Goal: Navigation & Orientation: Find specific page/section

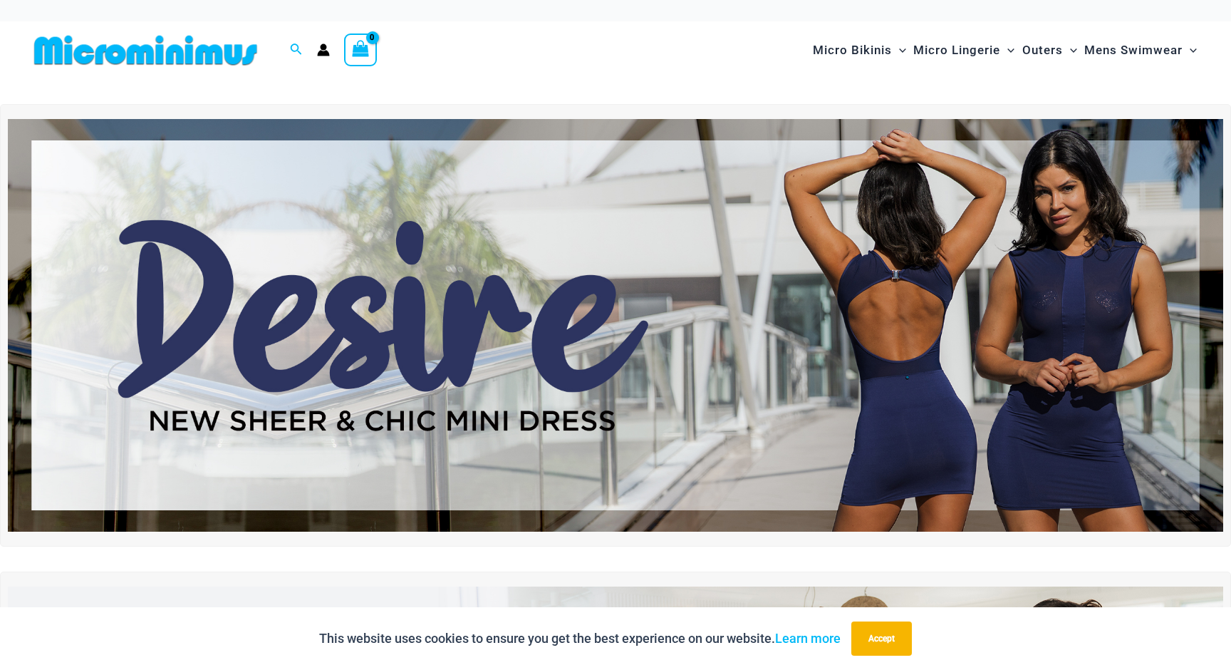
click at [521, 219] on img at bounding box center [616, 325] width 1216 height 413
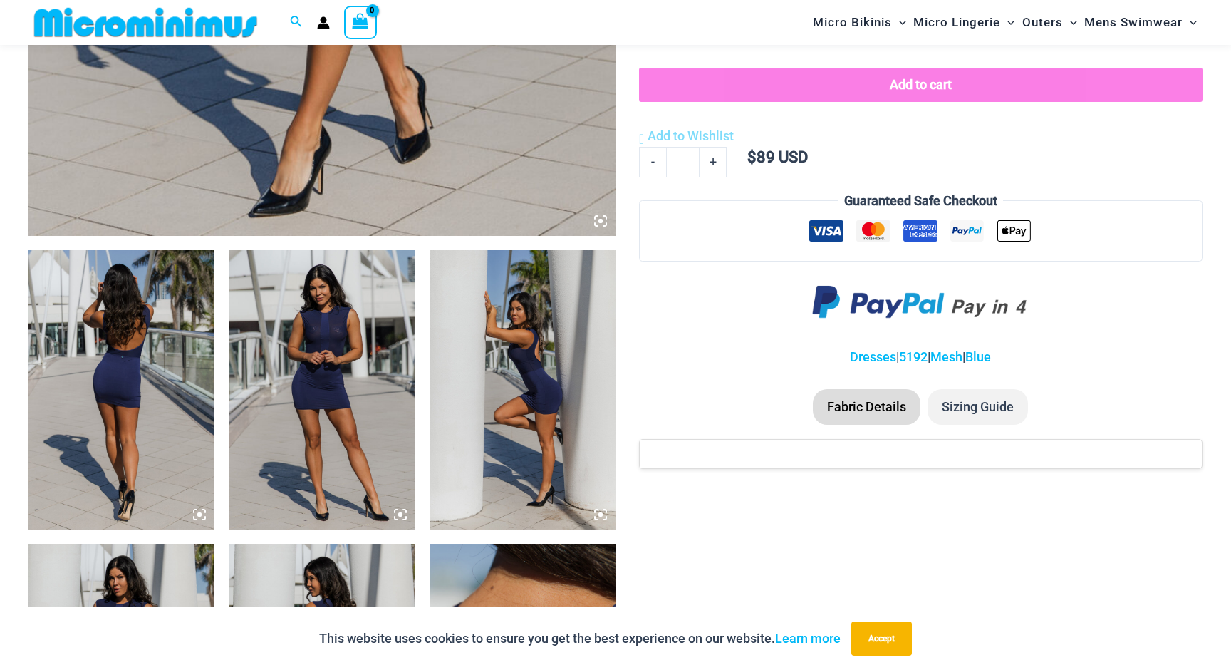
scroll to position [827, 0]
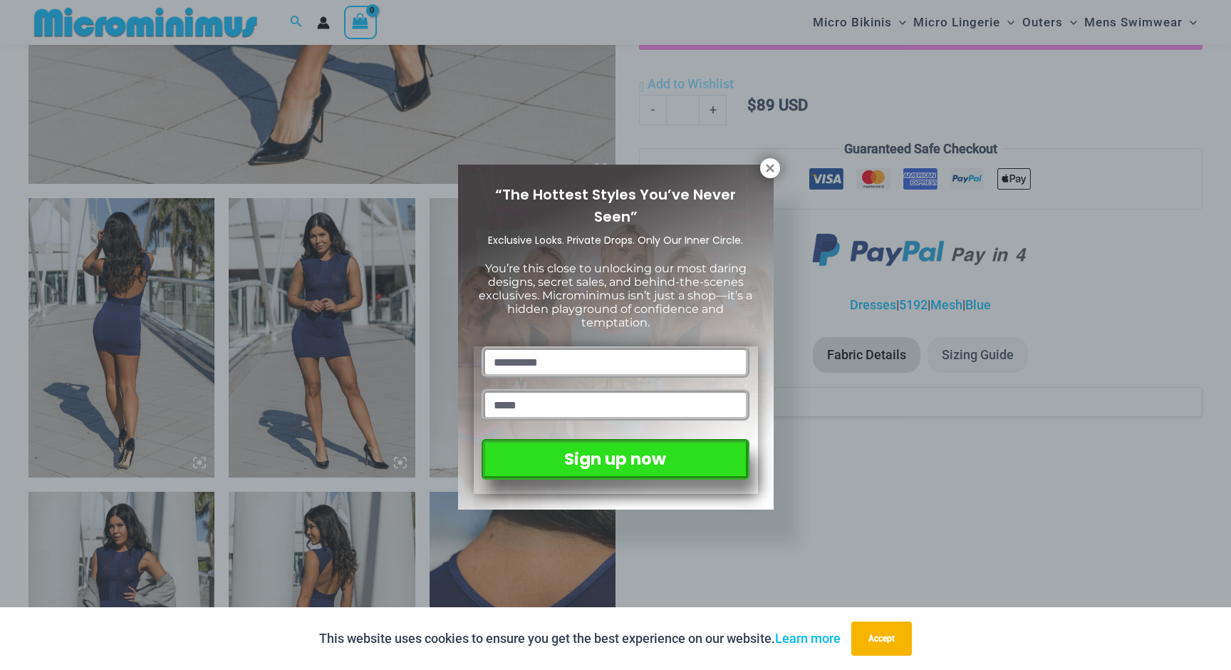
click at [770, 179] on div "“The Hottest Styles You’ve Never Seen” Exclusive Looks. Private Drops. Only Our…" at bounding box center [616, 338] width 316 height 346
click at [771, 173] on icon at bounding box center [770, 168] width 13 height 13
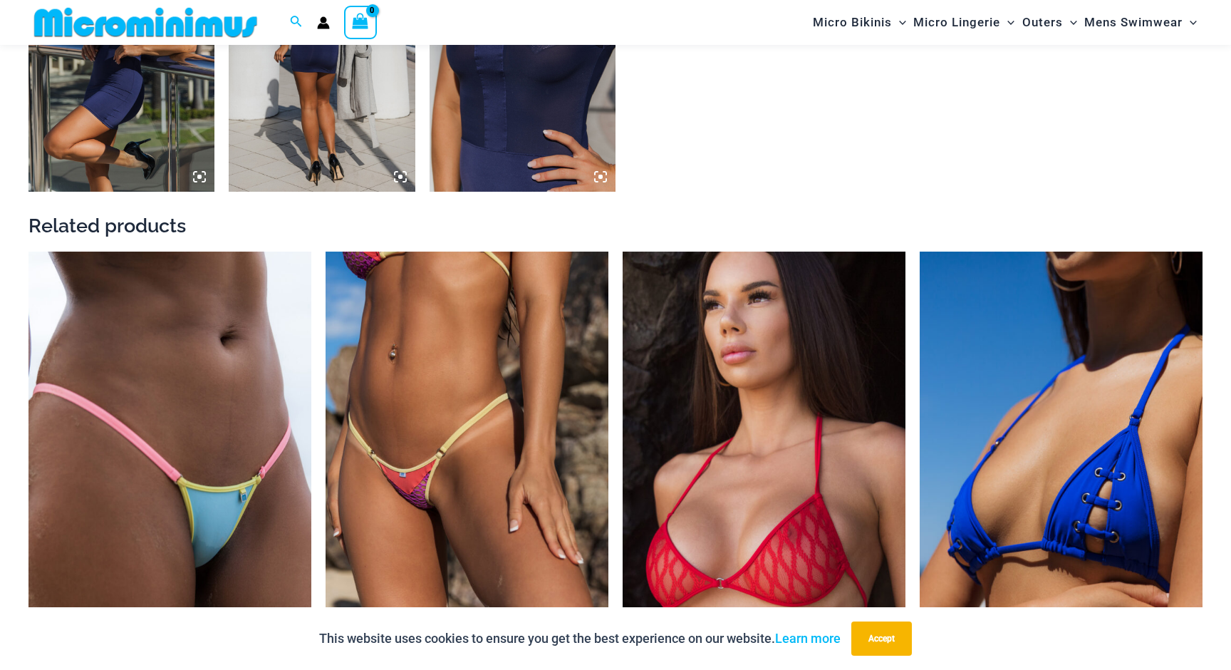
scroll to position [1615, 0]
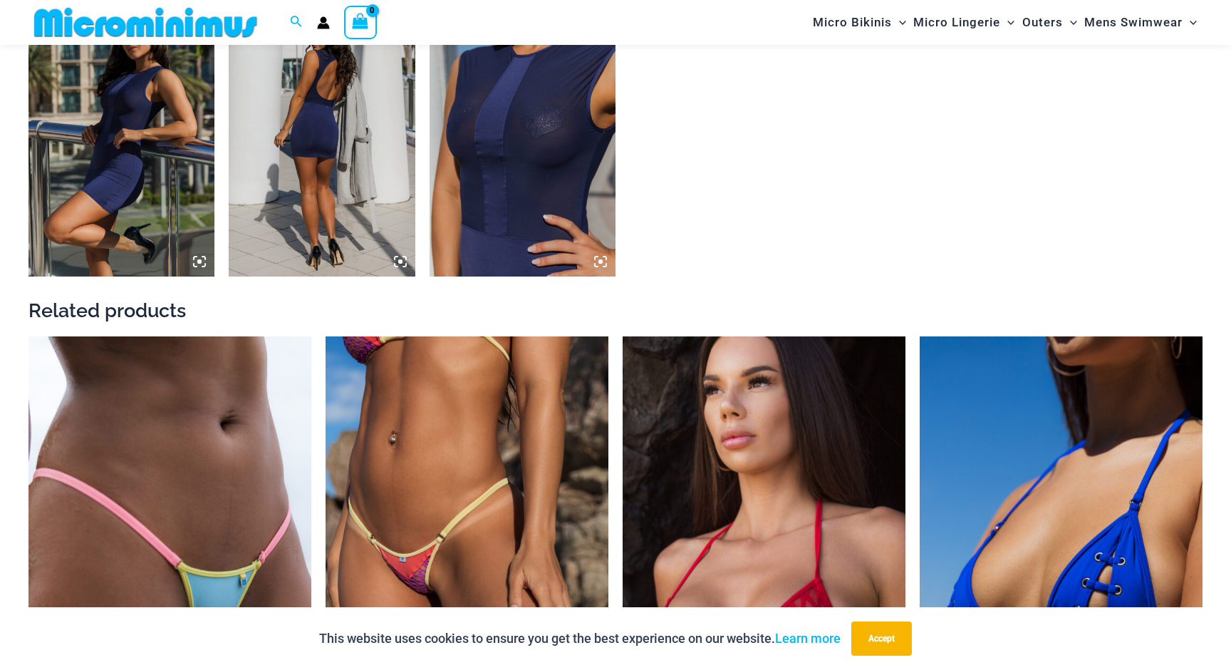
click at [218, 34] on img at bounding box center [146, 22] width 234 height 32
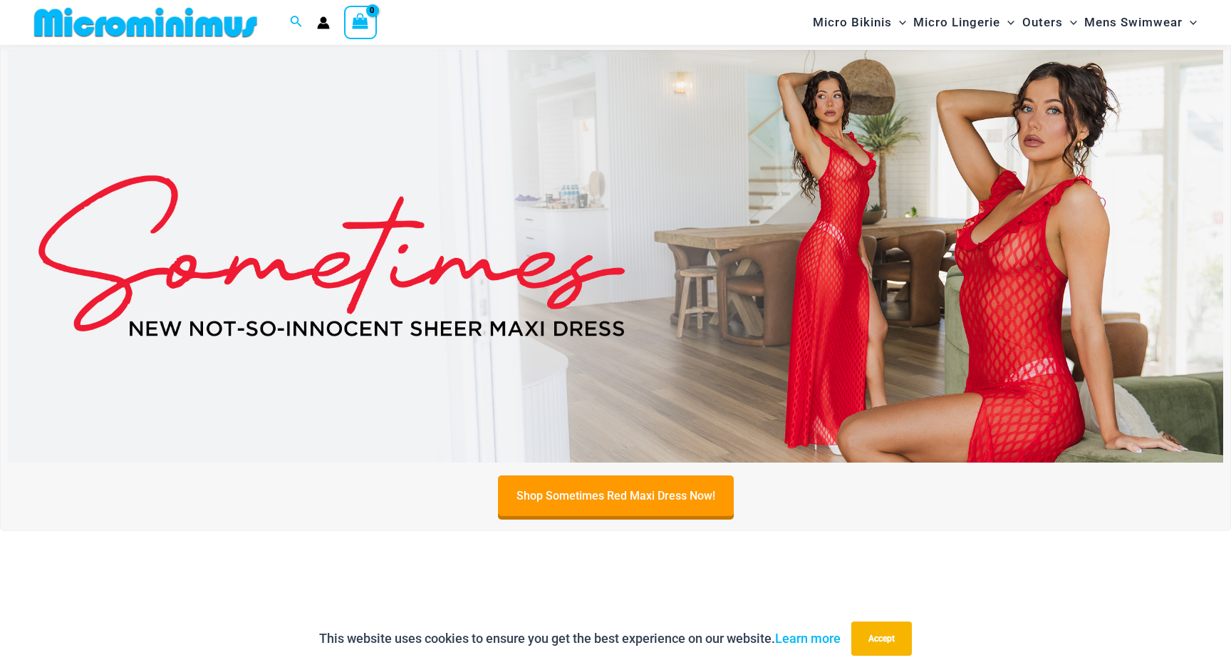
scroll to position [520, 0]
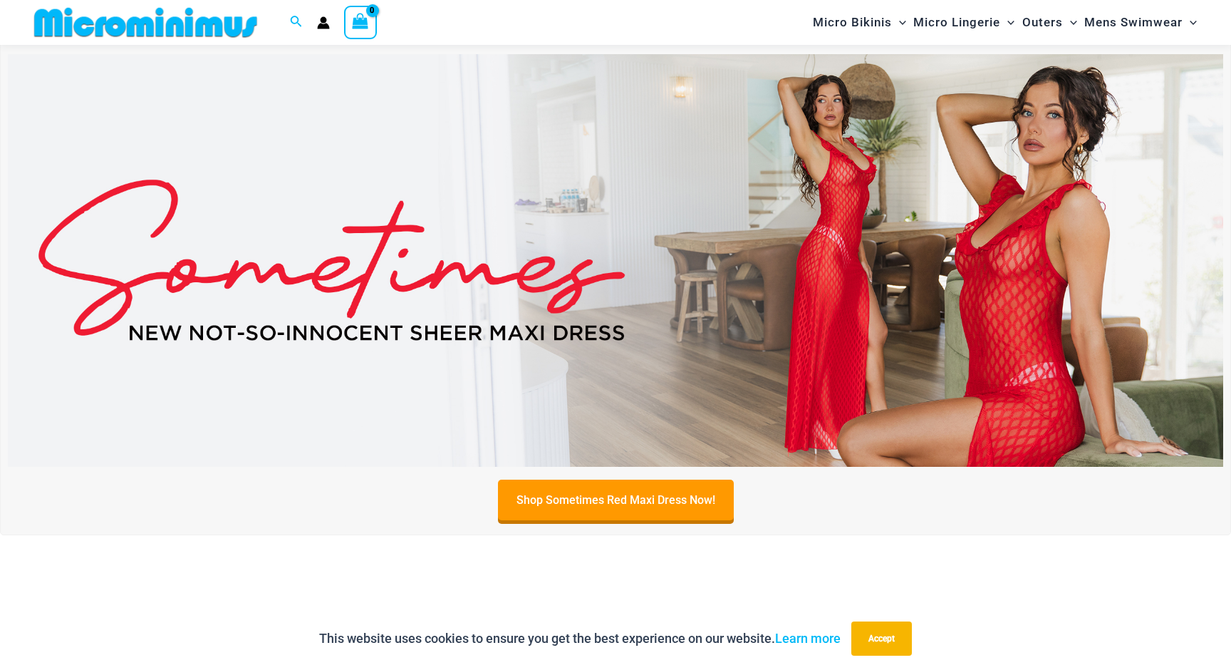
click at [628, 381] on img at bounding box center [616, 260] width 1216 height 413
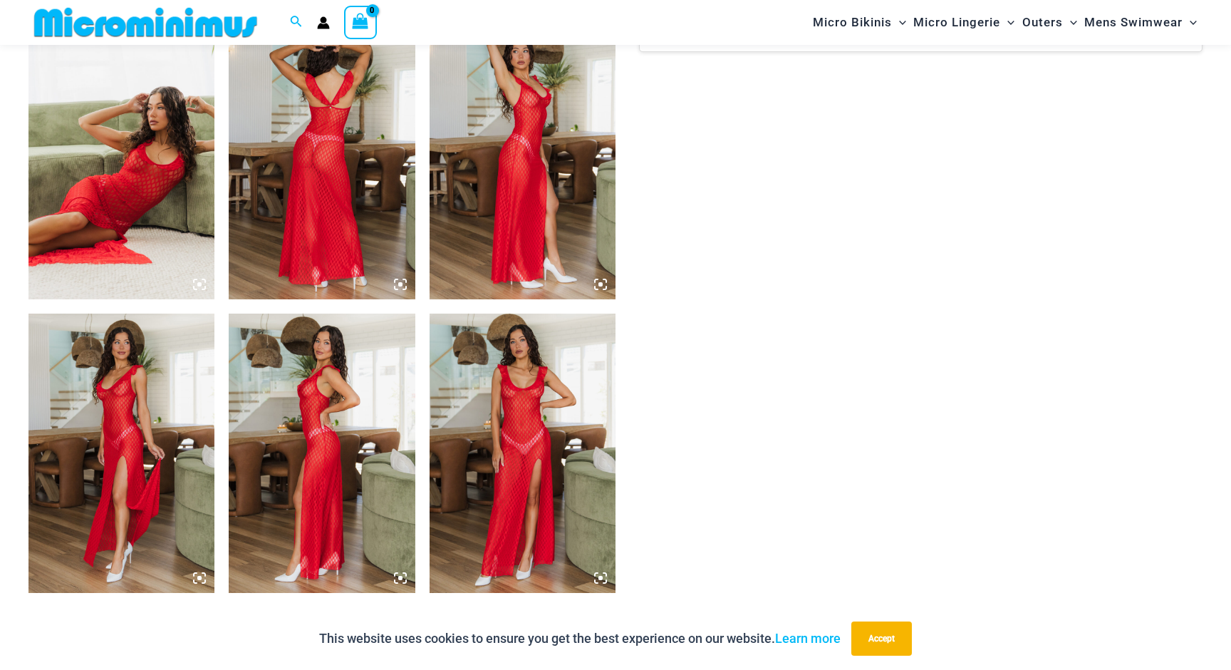
scroll to position [690, 0]
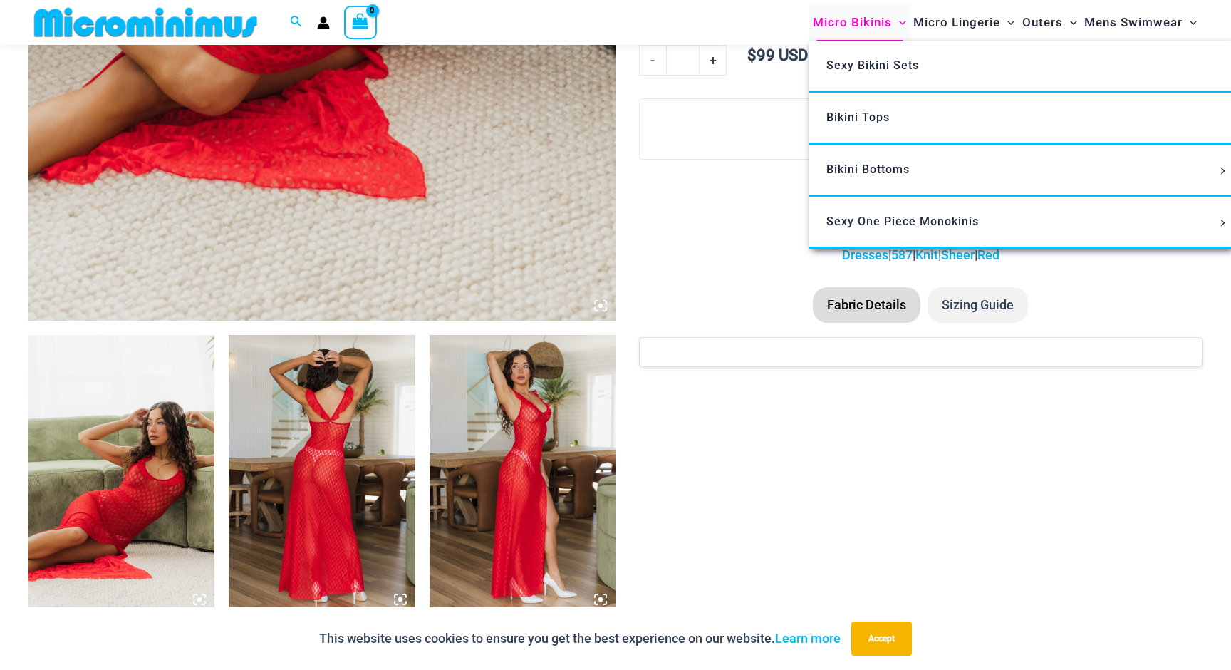
click at [849, 26] on span "Micro Bikinis" at bounding box center [852, 22] width 79 height 36
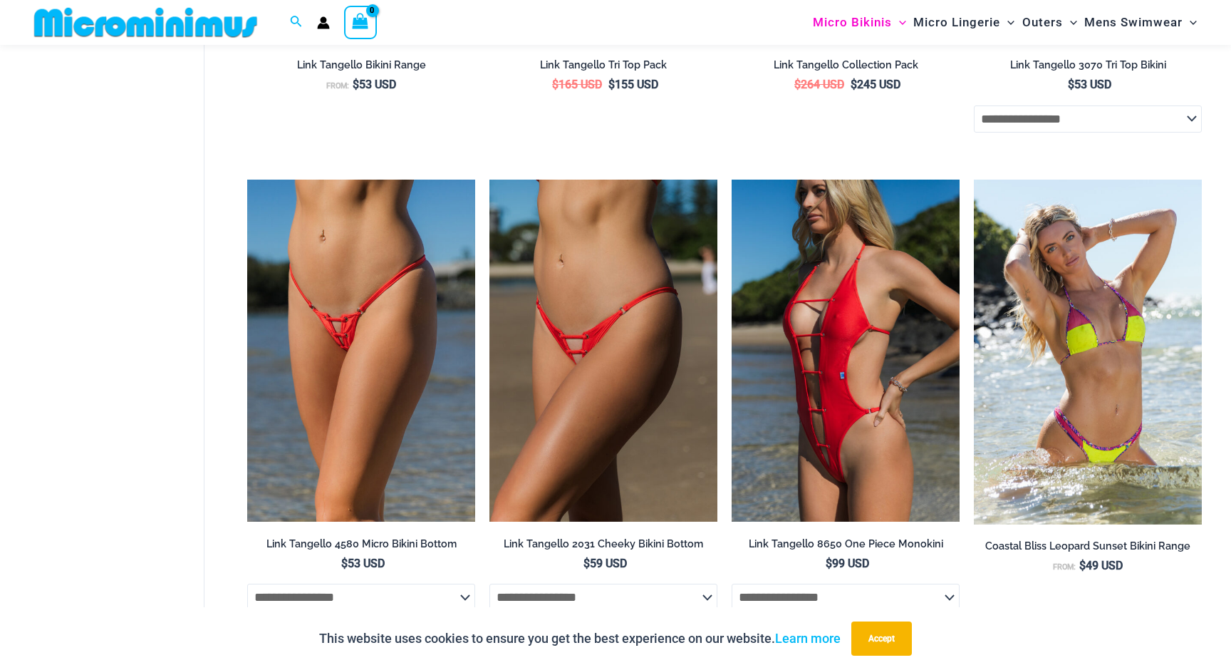
scroll to position [4060, 0]
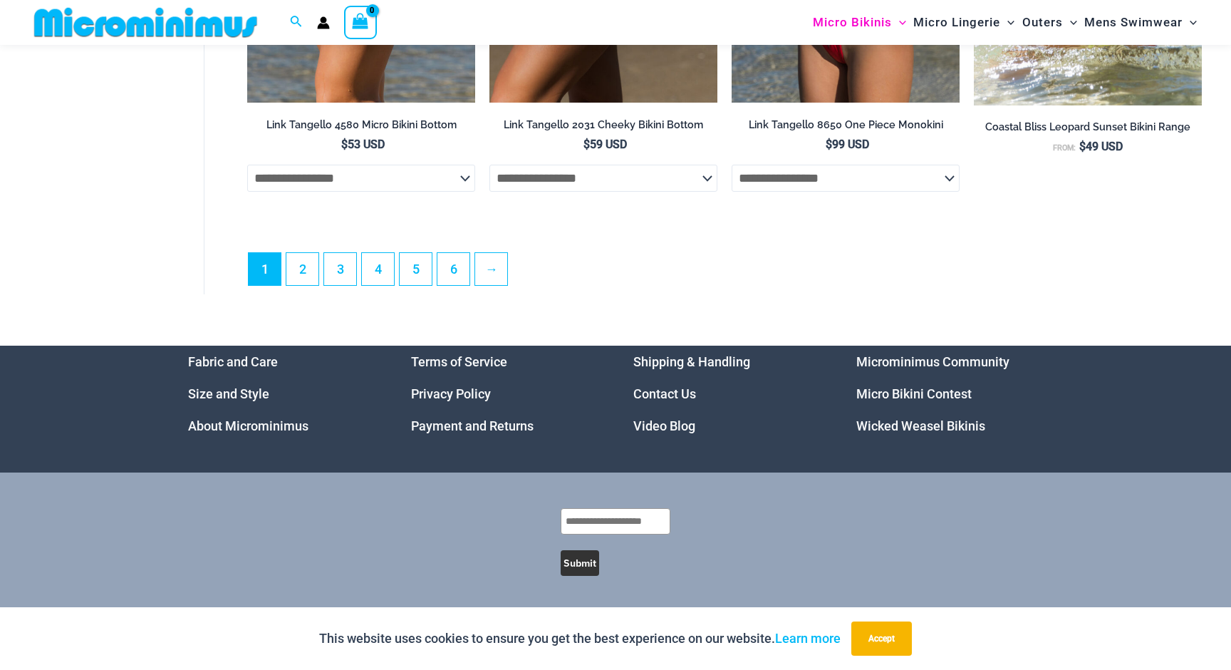
click at [928, 361] on link "Microminimus Community" at bounding box center [933, 361] width 153 height 15
click at [854, 388] on div "Fabric and Care Size and Style About Microminimus Terms of Service Privacy Poli…" at bounding box center [615, 409] width 855 height 127
click at [874, 395] on link "Micro Bikini Contest" at bounding box center [914, 393] width 115 height 15
